Goal: Task Accomplishment & Management: Manage account settings

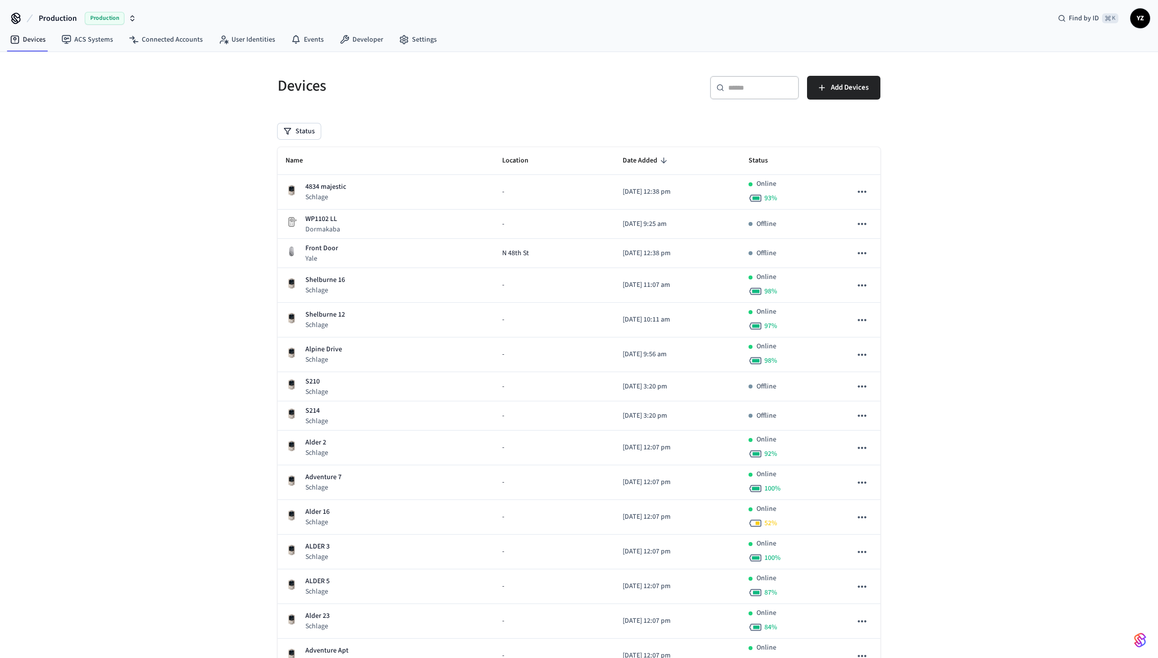
click at [1134, 17] on span "YZ" at bounding box center [1140, 18] width 18 height 18
click at [535, 87] on h5 "Devices" at bounding box center [425, 86] width 295 height 20
click at [419, 38] on link "Settings" at bounding box center [418, 40] width 54 height 18
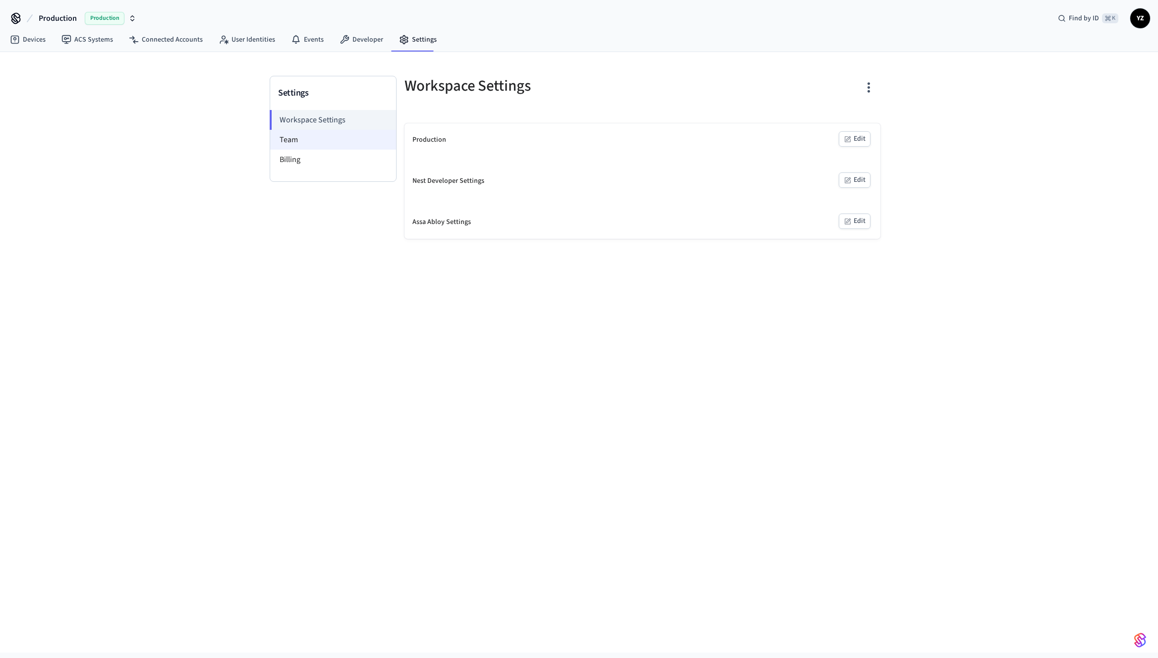
click at [300, 143] on li "Team" at bounding box center [333, 140] width 126 height 20
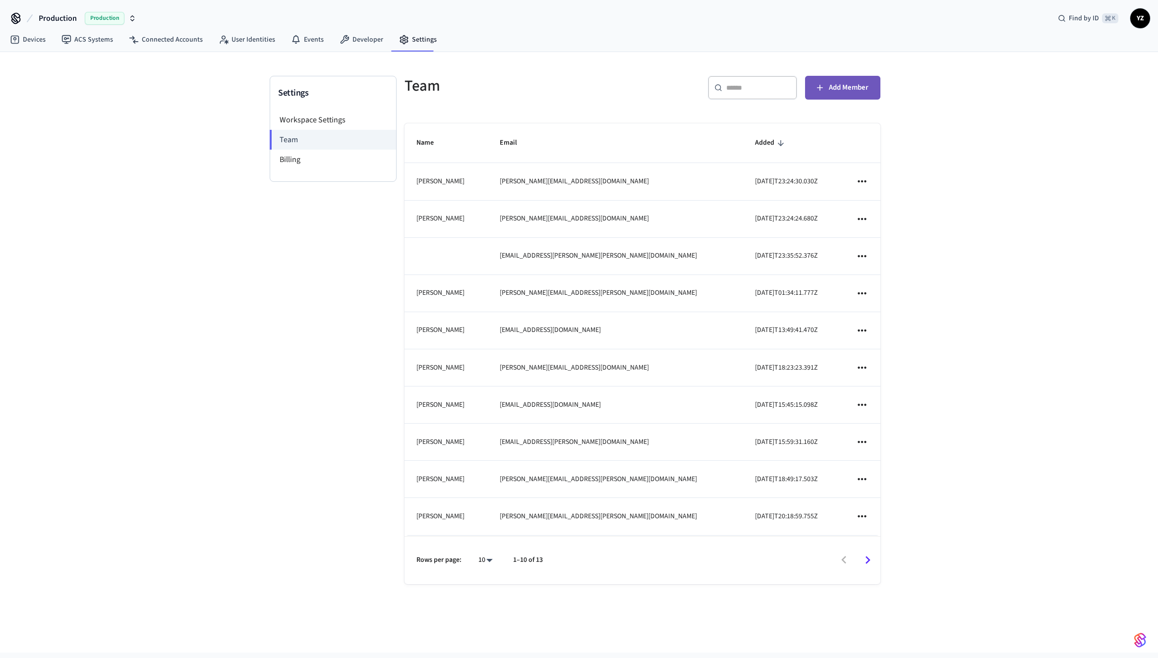
click at [848, 84] on span "Add Member" at bounding box center [849, 87] width 40 height 13
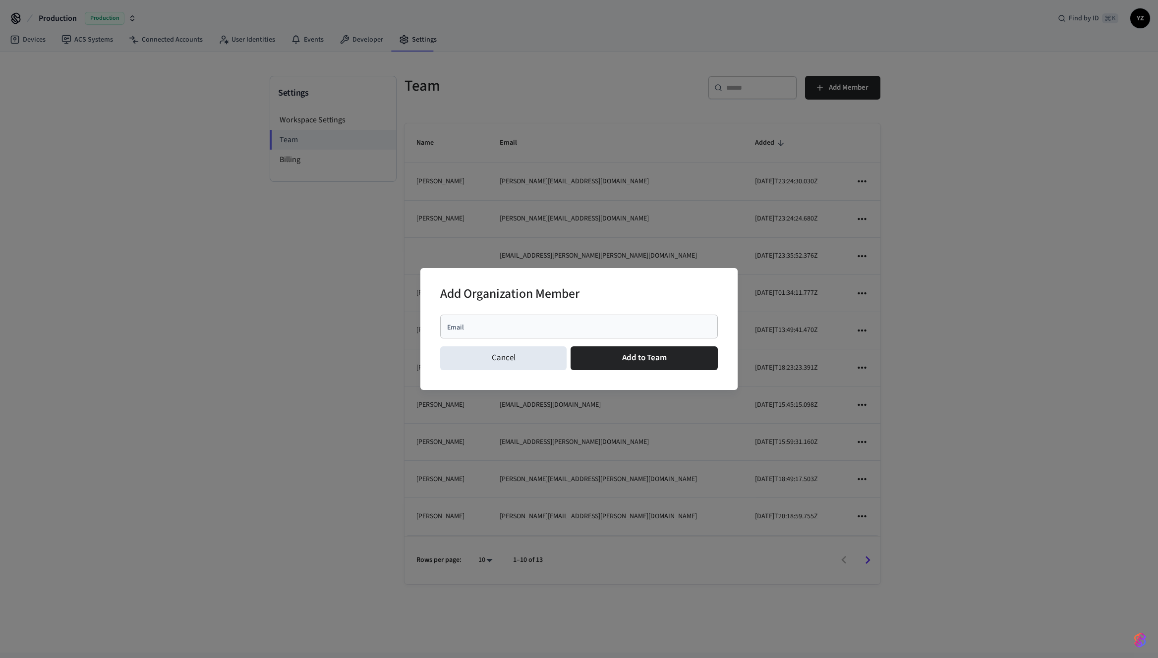
click at [480, 329] on input "Email" at bounding box center [579, 327] width 266 height 10
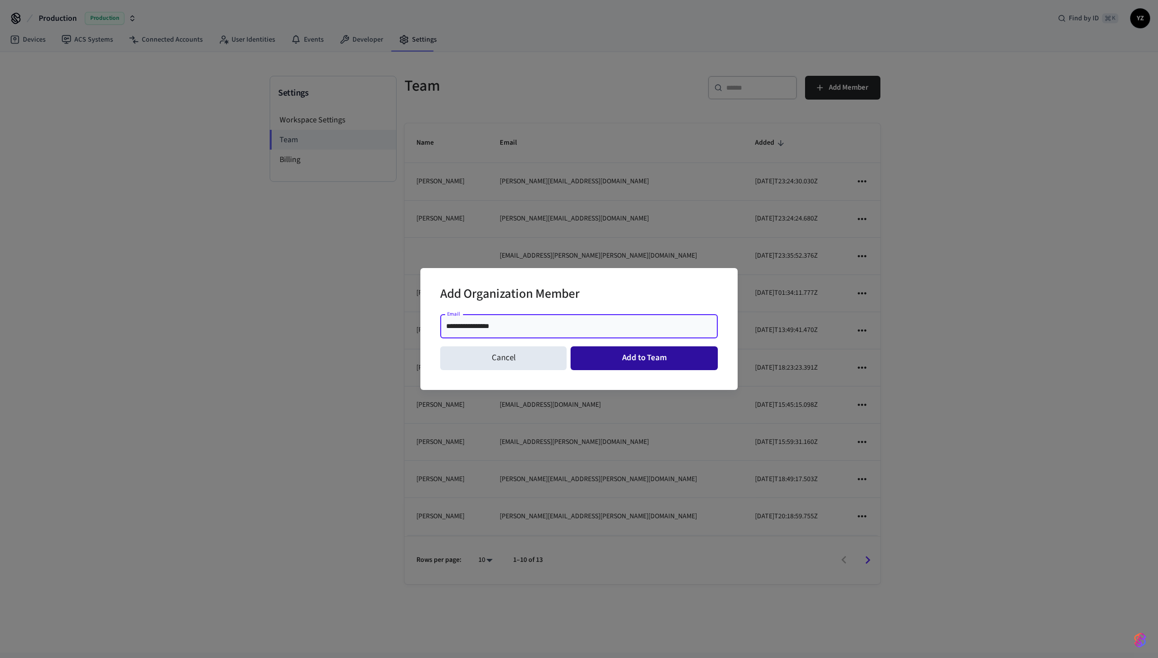
type input "**********"
click at [614, 360] on button "Add to Team" at bounding box center [643, 358] width 147 height 24
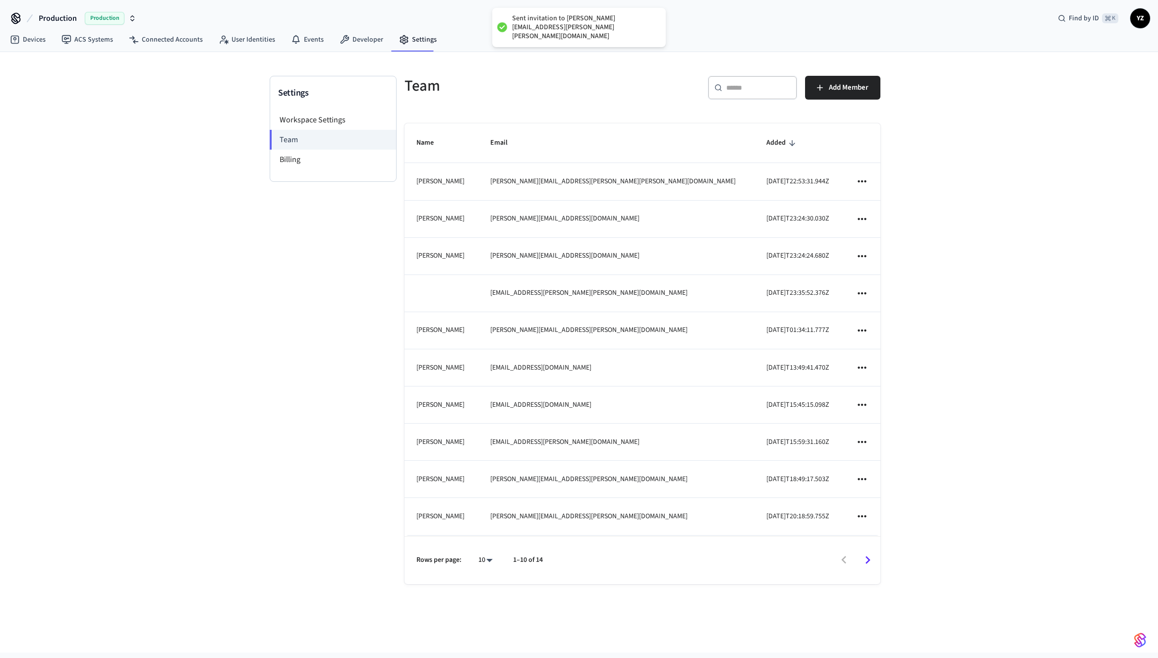
click at [788, 45] on div "Devices ACS Systems Connected Accounts User Identities Events Developer Settings" at bounding box center [579, 40] width 1158 height 23
click at [23, 39] on link "Devices" at bounding box center [28, 40] width 52 height 18
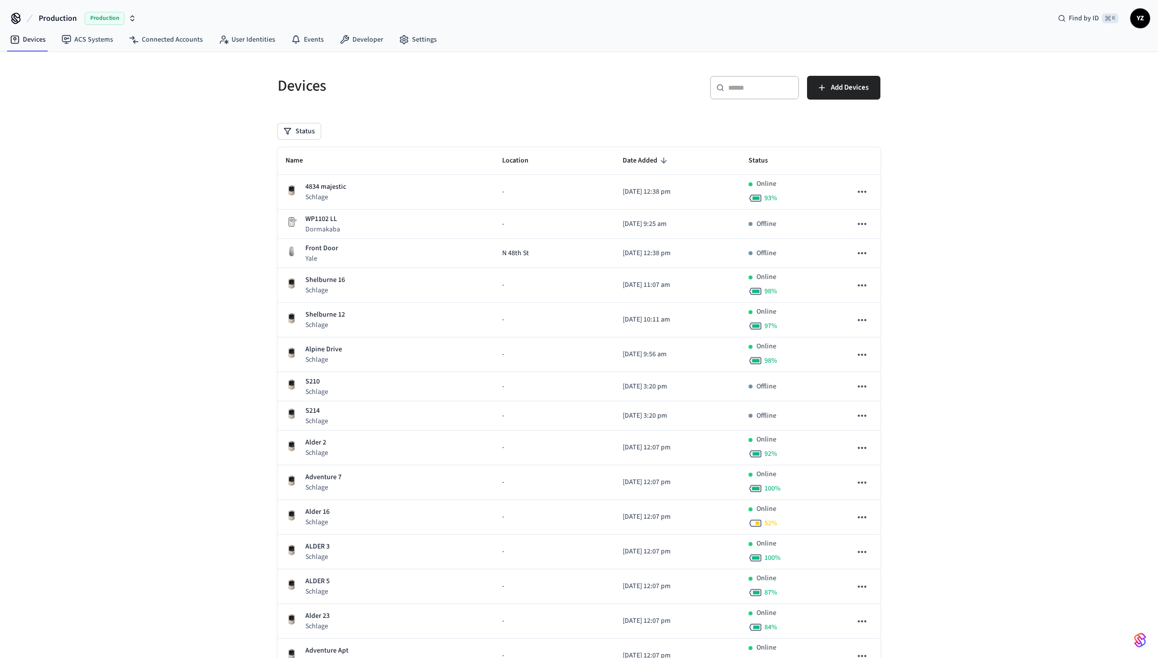
click at [763, 88] on input "text" at bounding box center [760, 88] width 64 height 10
paste input "**********"
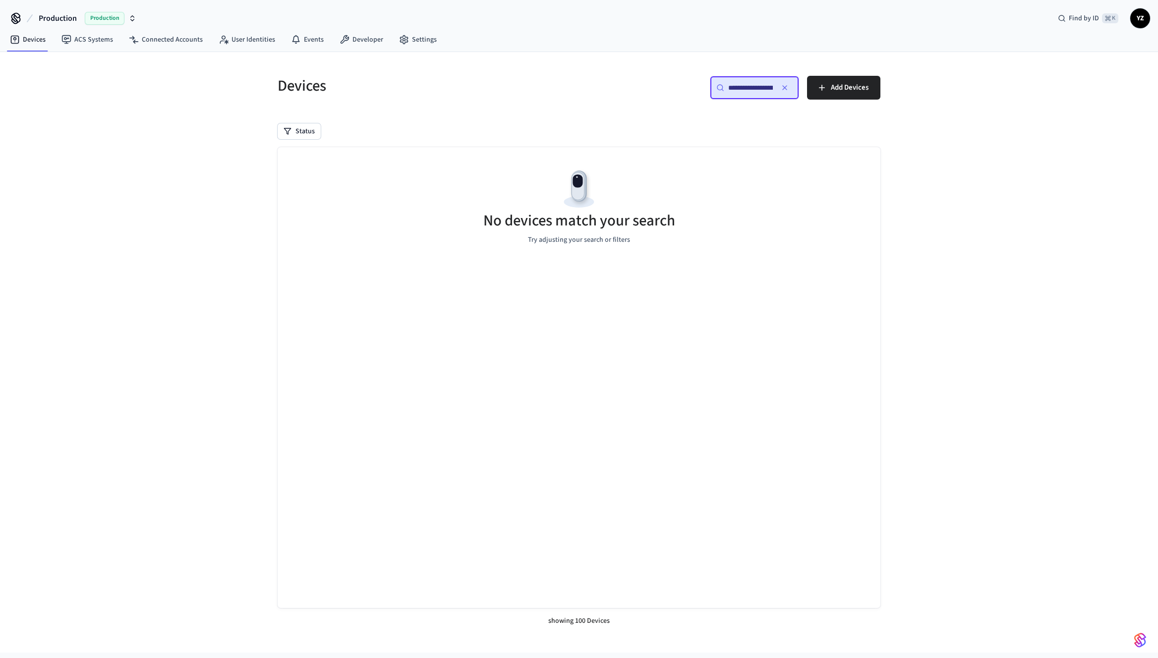
scroll to position [0, 74]
type input "**********"
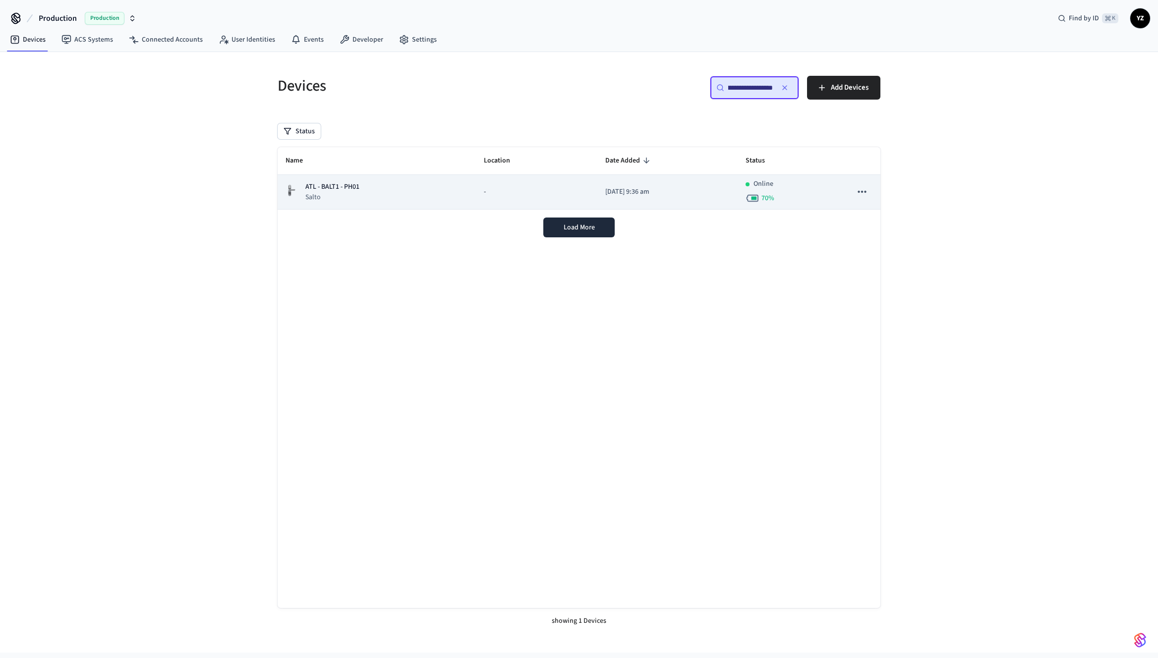
click at [494, 193] on div "-" at bounding box center [537, 192] width 106 height 10
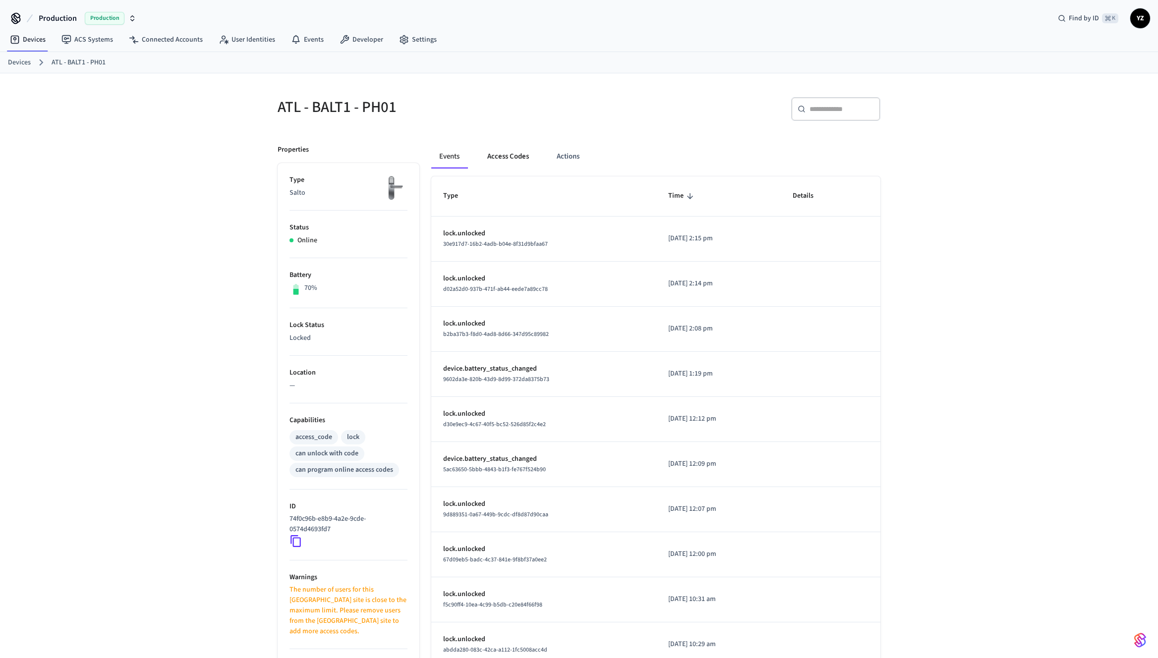
click at [509, 154] on button "Access Codes" at bounding box center [507, 157] width 57 height 24
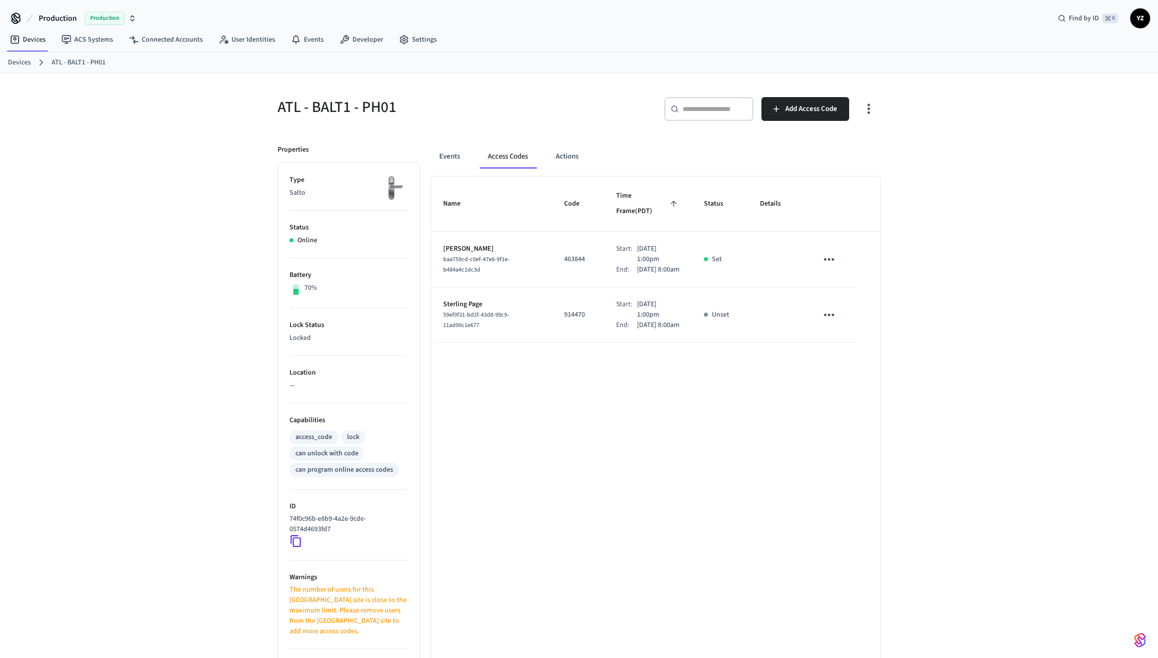
click at [564, 254] on p "463844" at bounding box center [578, 259] width 28 height 10
drag, startPoint x: 437, startPoint y: 222, endPoint x: 778, endPoint y: 249, distance: 342.5
click at [778, 249] on tr "[PERSON_NAME] baa759cd-c0ef-47e6-9f1e-b484a4c1dc3d 463844 Start: [DATE] 1:00pm …" at bounding box center [655, 260] width 449 height 56
click at [778, 249] on td "sticky table" at bounding box center [776, 260] width 57 height 56
